Goal: Task Accomplishment & Management: Manage account settings

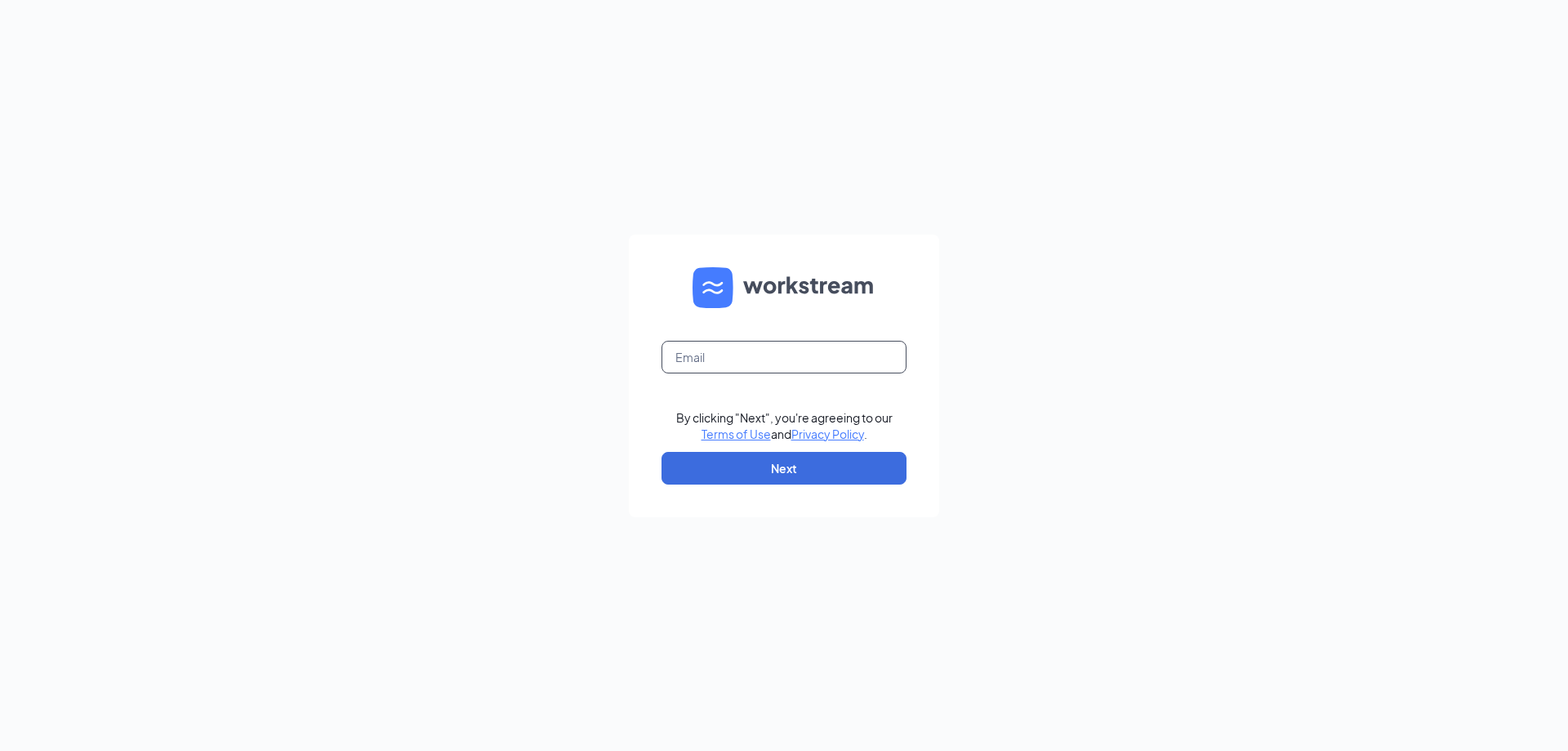
click at [759, 350] on input "text" at bounding box center [784, 357] width 245 height 33
type input "[EMAIL_ADDRESS][DOMAIN_NAME]"
click at [780, 461] on button "Next" at bounding box center [784, 468] width 245 height 33
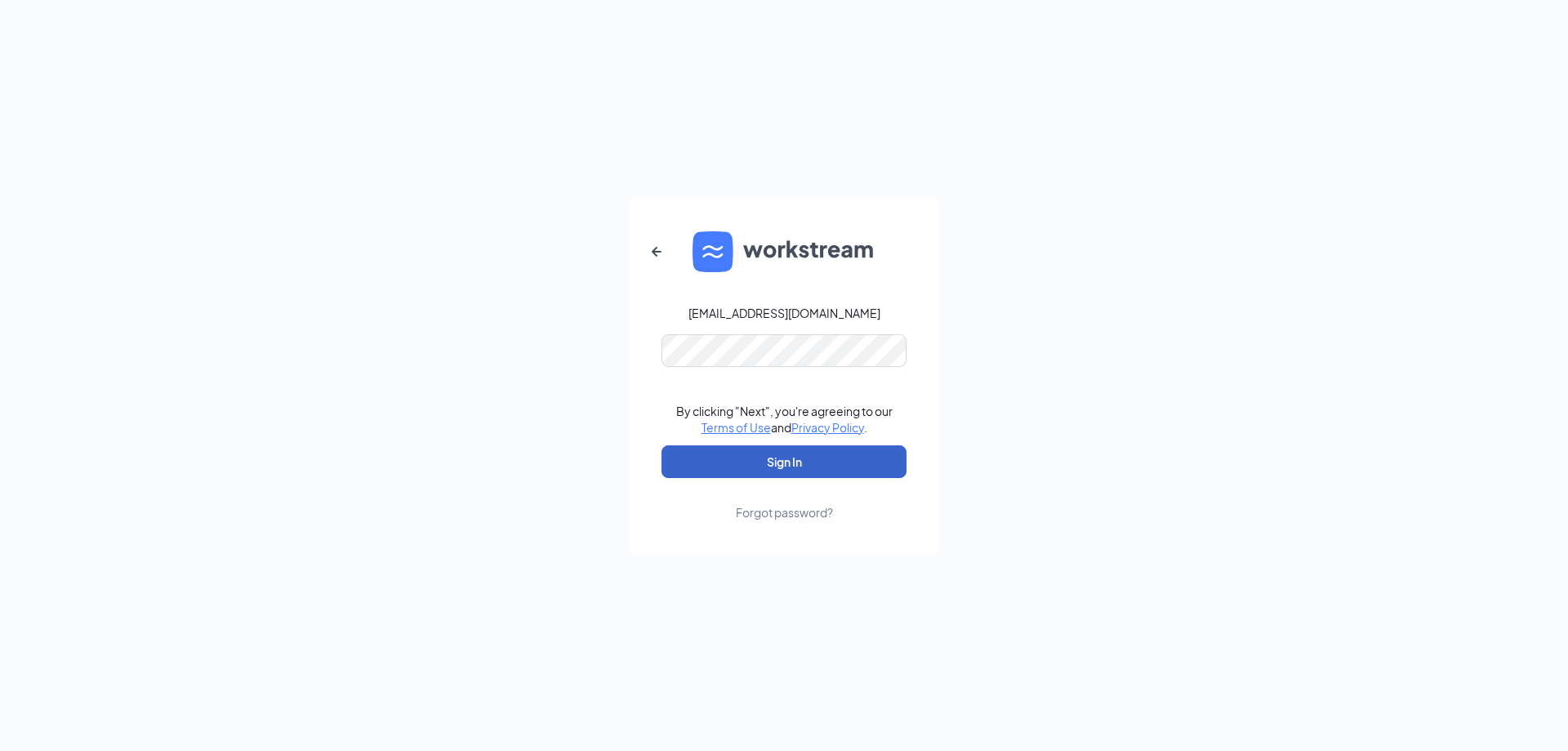
click at [771, 468] on button "Sign In" at bounding box center [784, 461] width 245 height 33
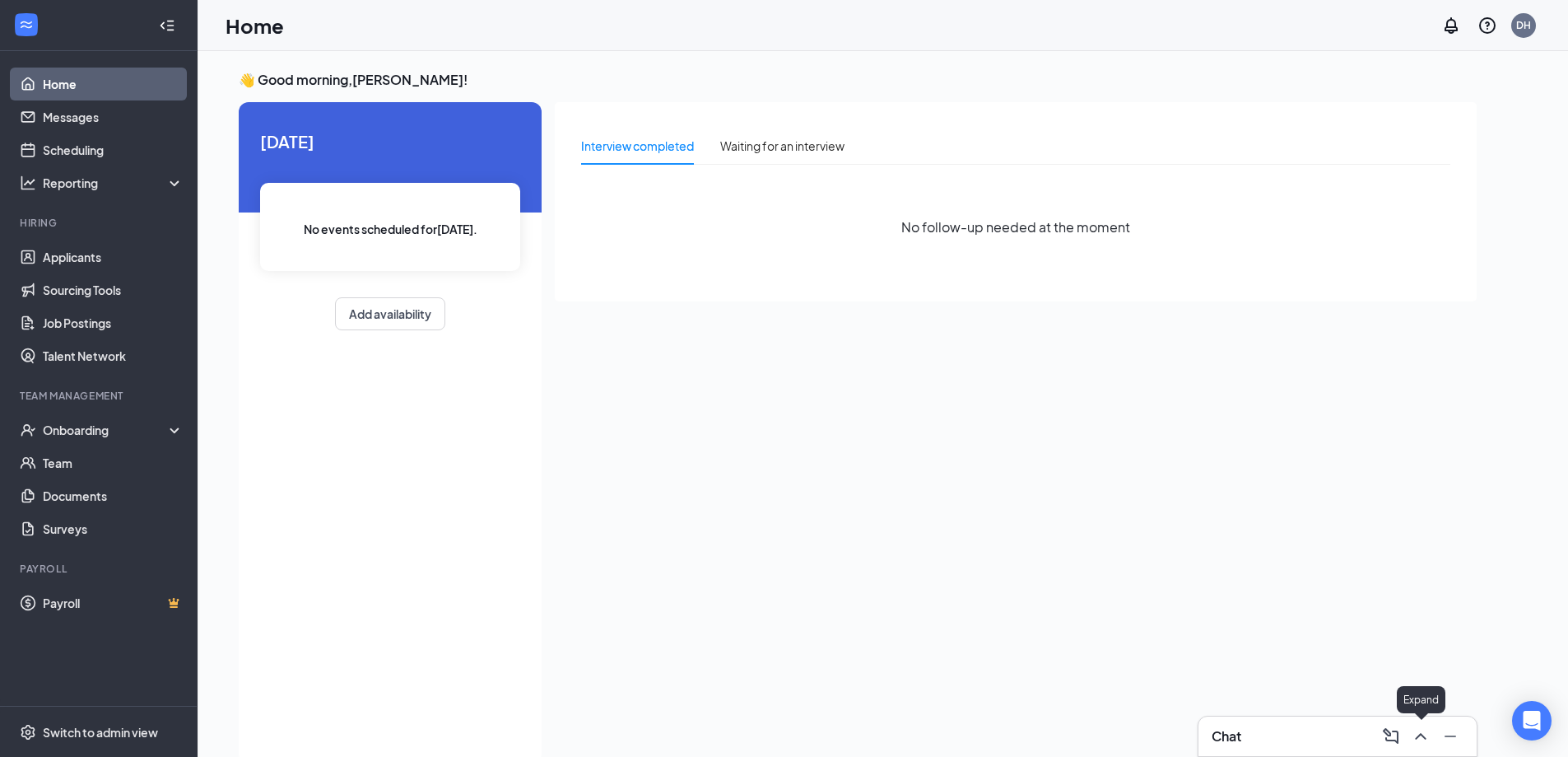
click at [1414, 725] on button at bounding box center [1421, 736] width 26 height 26
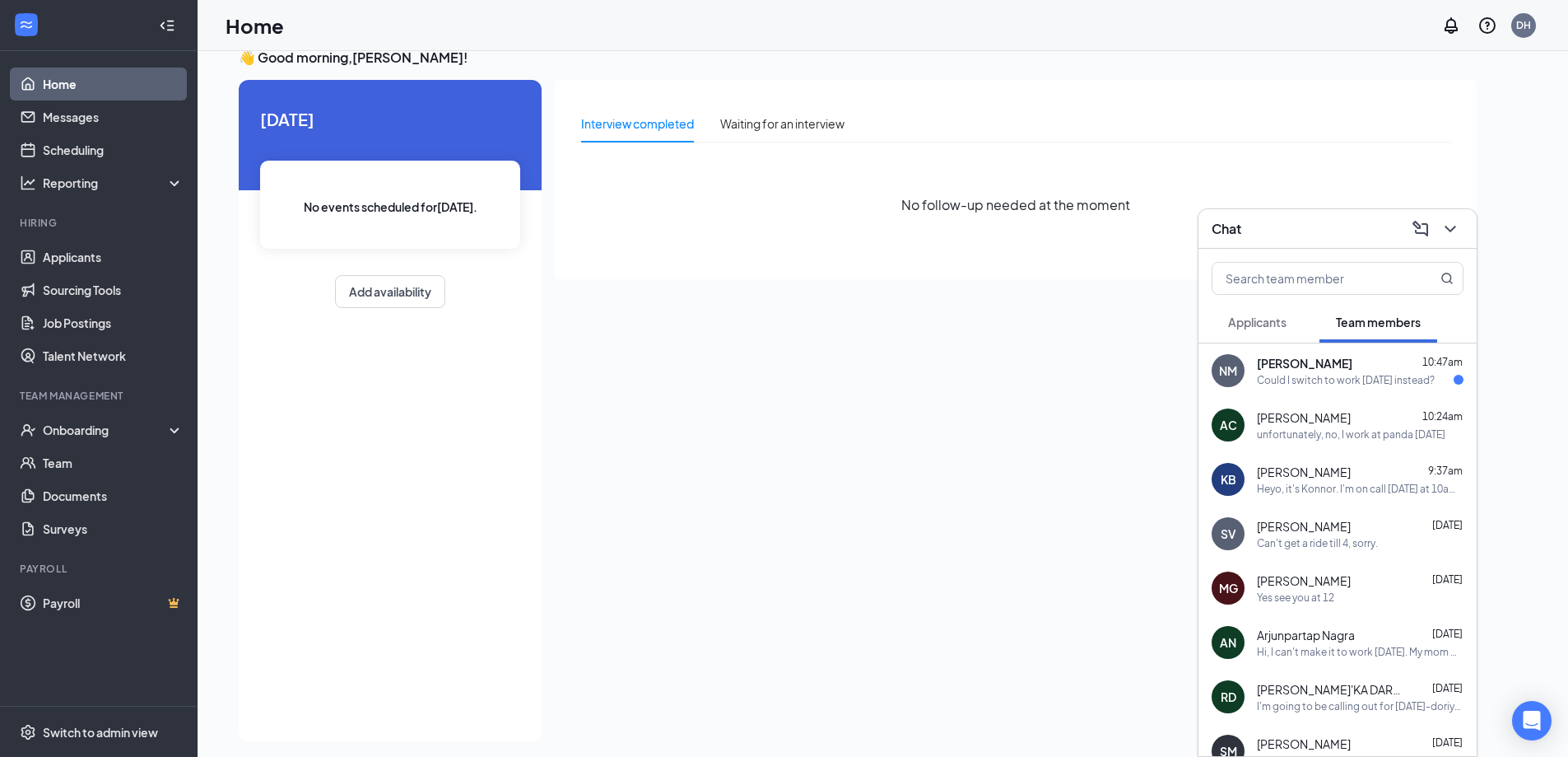
scroll to position [35, 0]
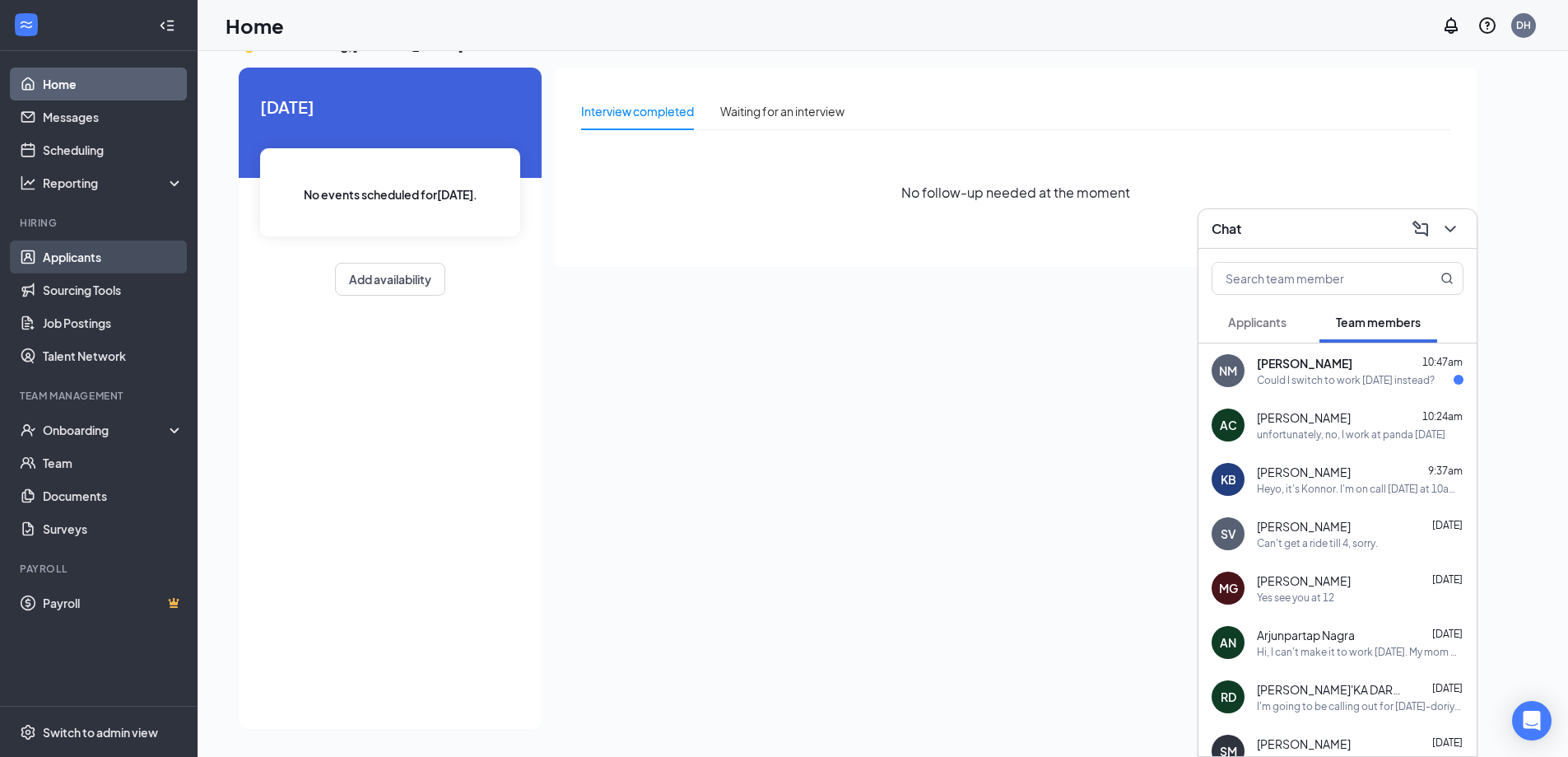
click at [121, 264] on link "Applicants" at bounding box center [113, 257] width 141 height 33
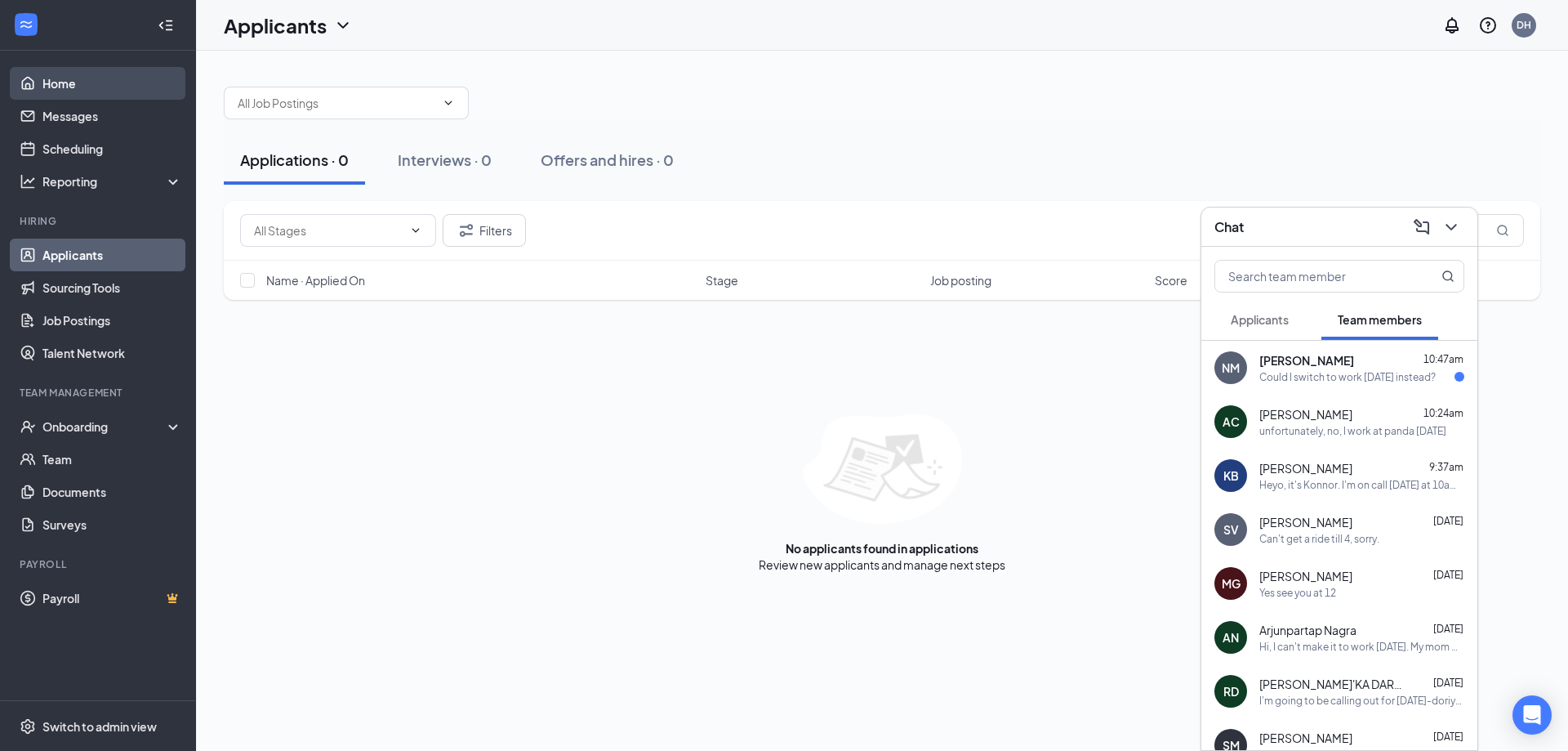
click at [117, 95] on link "Home" at bounding box center [112, 84] width 140 height 33
